Goal: Information Seeking & Learning: Learn about a topic

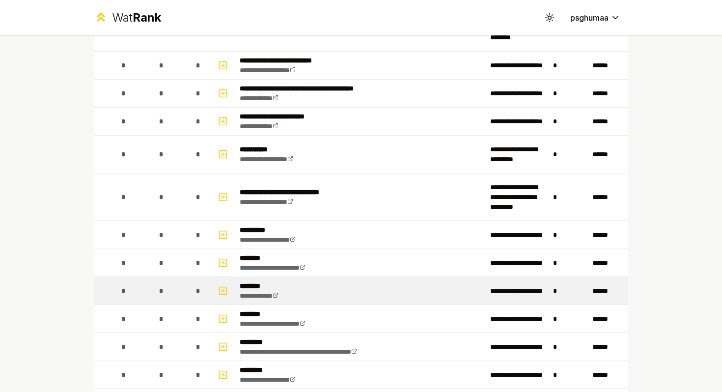
scroll to position [1115, 0]
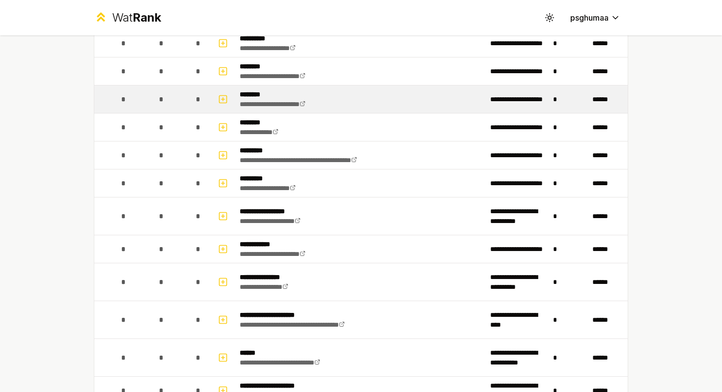
scroll to position [1214, 0]
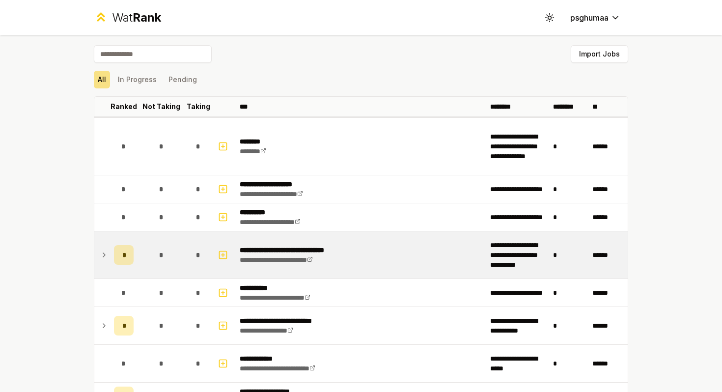
click at [102, 256] on icon at bounding box center [104, 255] width 8 height 12
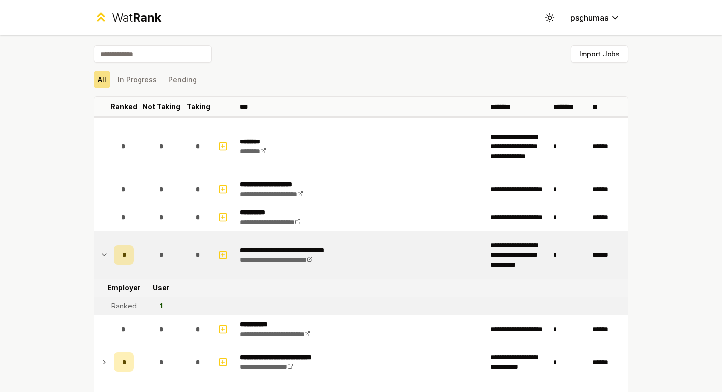
click at [102, 256] on icon at bounding box center [104, 255] width 8 height 12
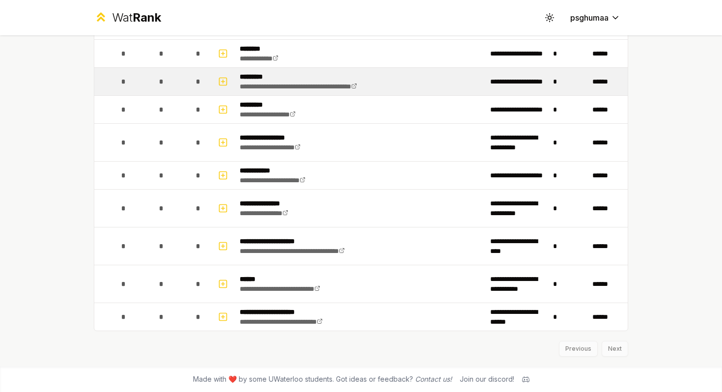
scroll to position [1330, 0]
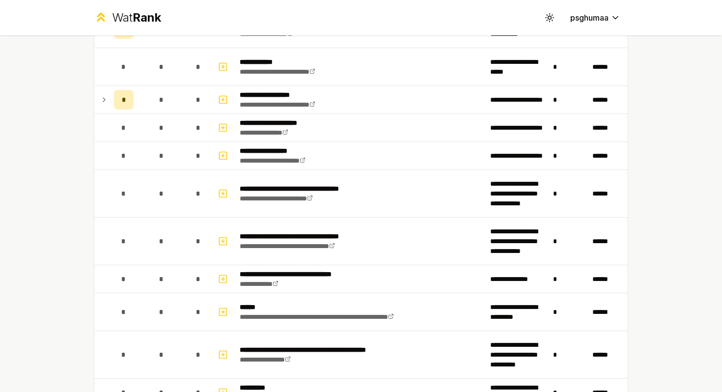
scroll to position [290, 0]
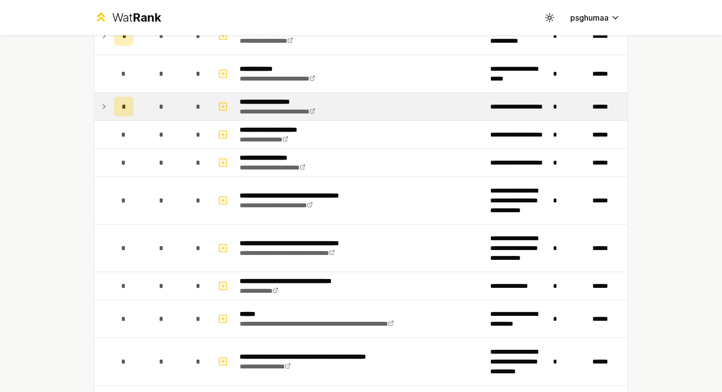
click at [105, 110] on icon at bounding box center [104, 107] width 8 height 12
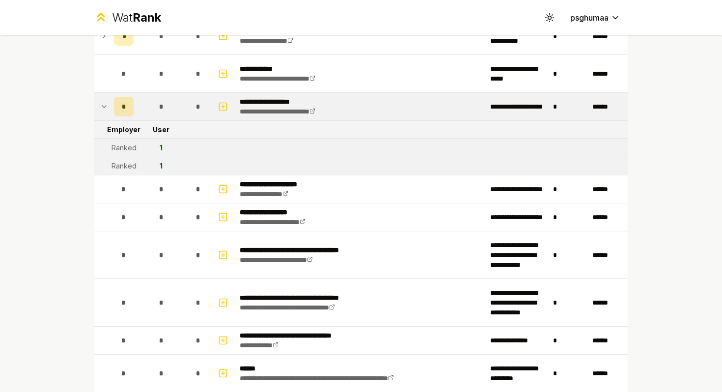
click at [105, 110] on icon at bounding box center [104, 107] width 8 height 12
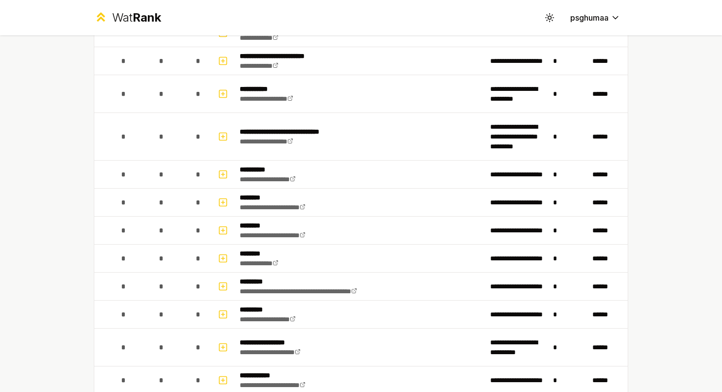
scroll to position [1131, 0]
